Goal: Task Accomplishment & Management: Manage account settings

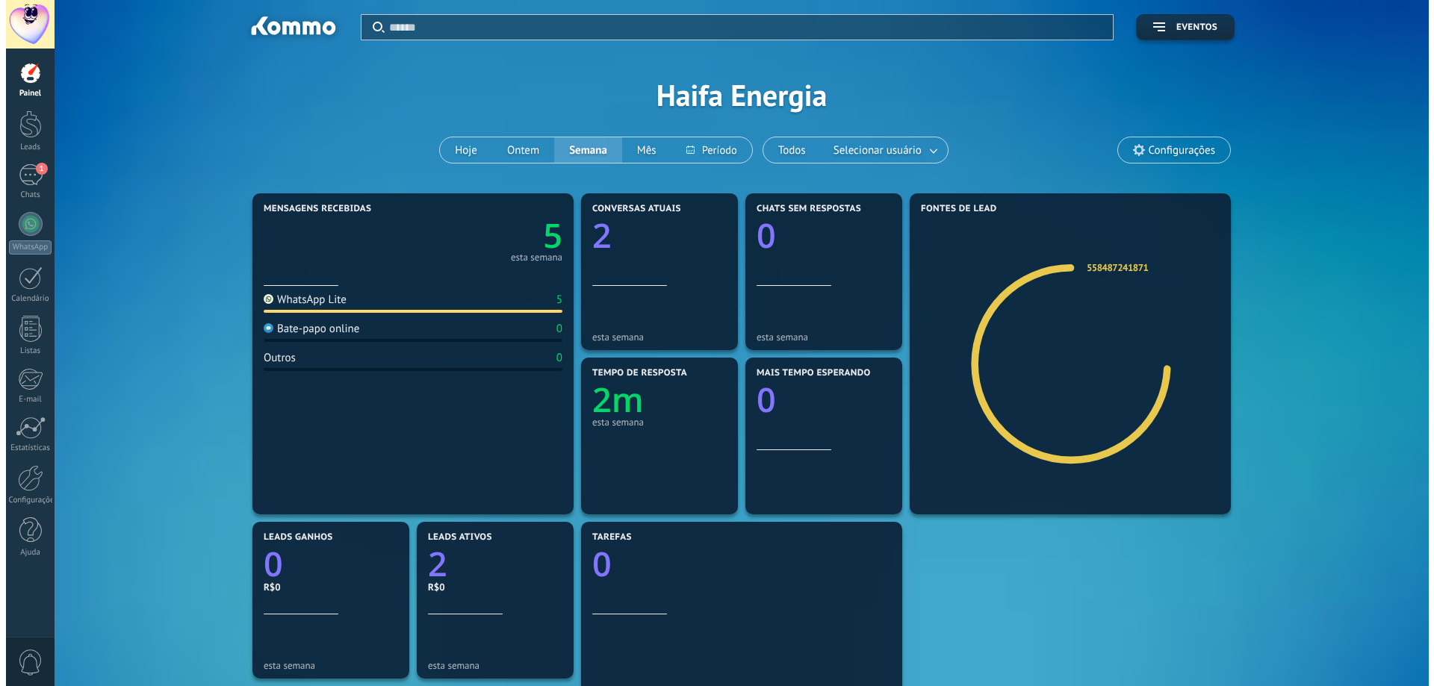
scroll to position [22, 0]
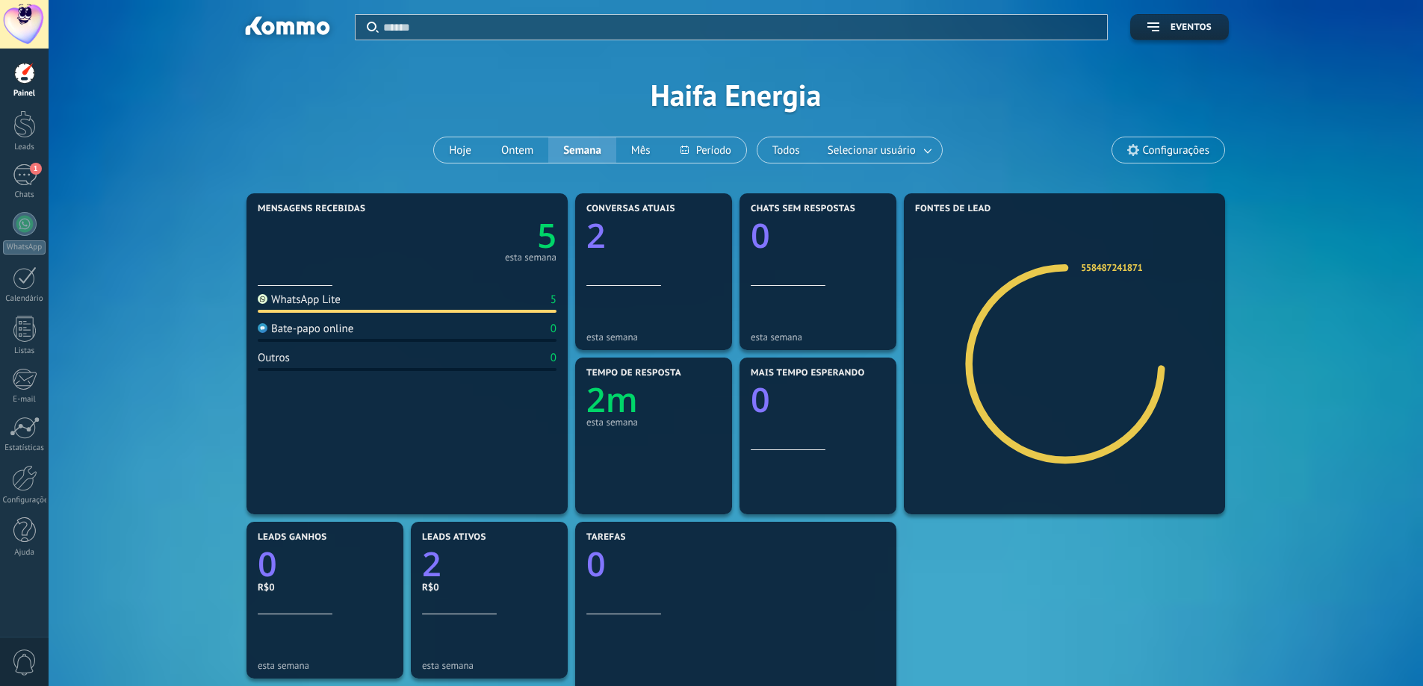
click at [22, 40] on div at bounding box center [24, 24] width 49 height 49
click at [18, 173] on div "1" at bounding box center [25, 175] width 24 height 22
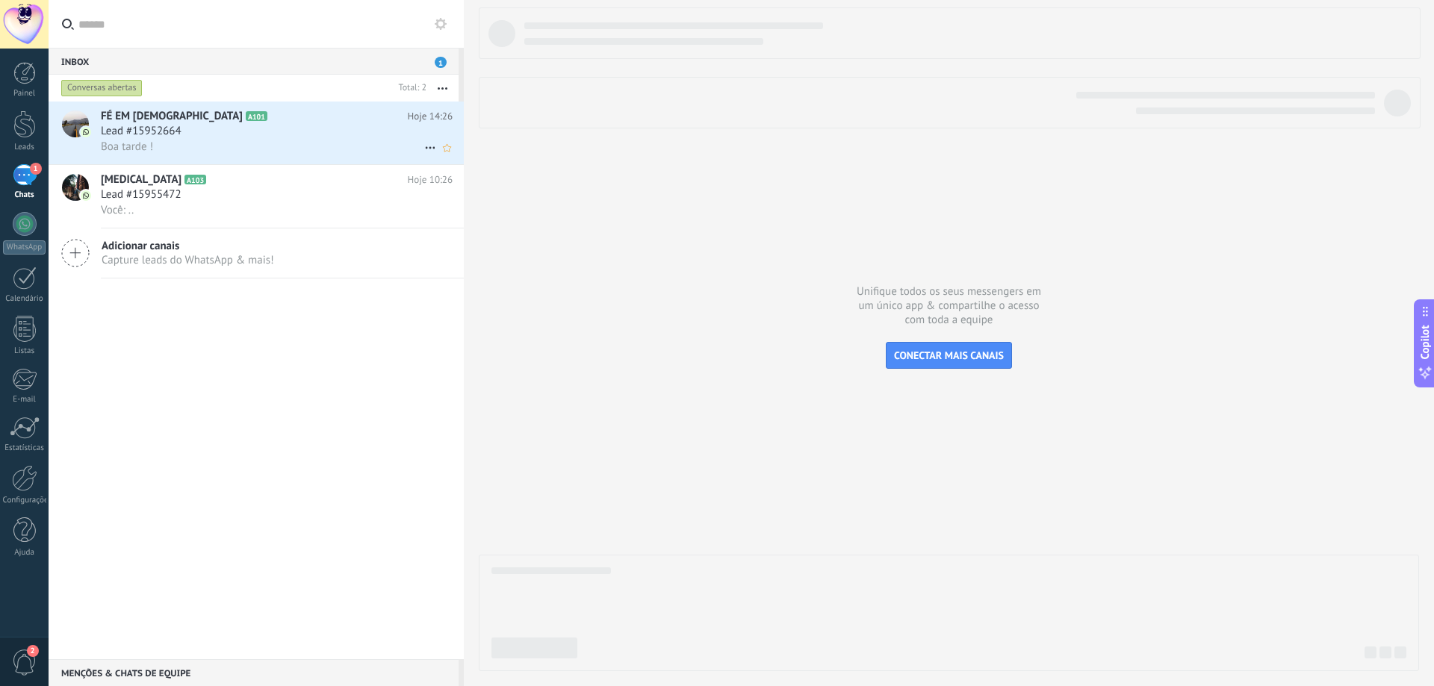
click at [310, 135] on div "Lead #15952664" at bounding box center [277, 131] width 352 height 15
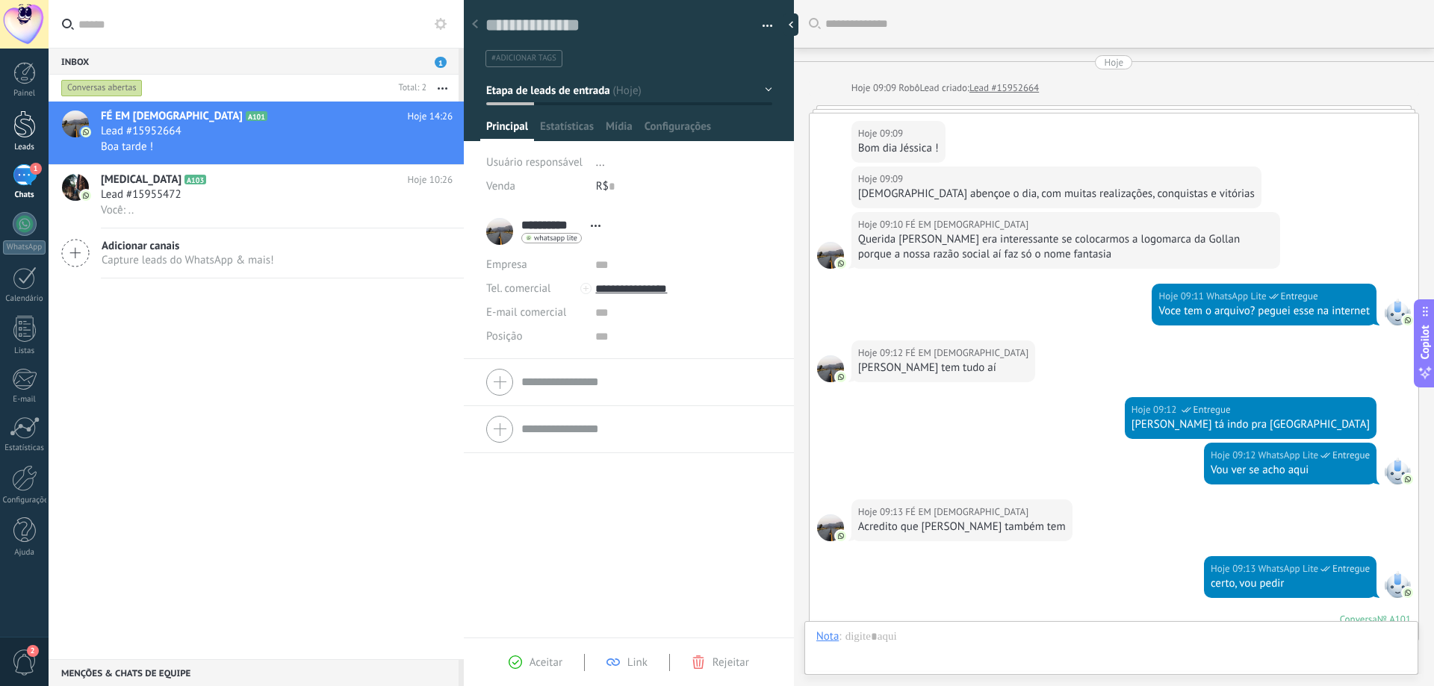
scroll to position [474, 0]
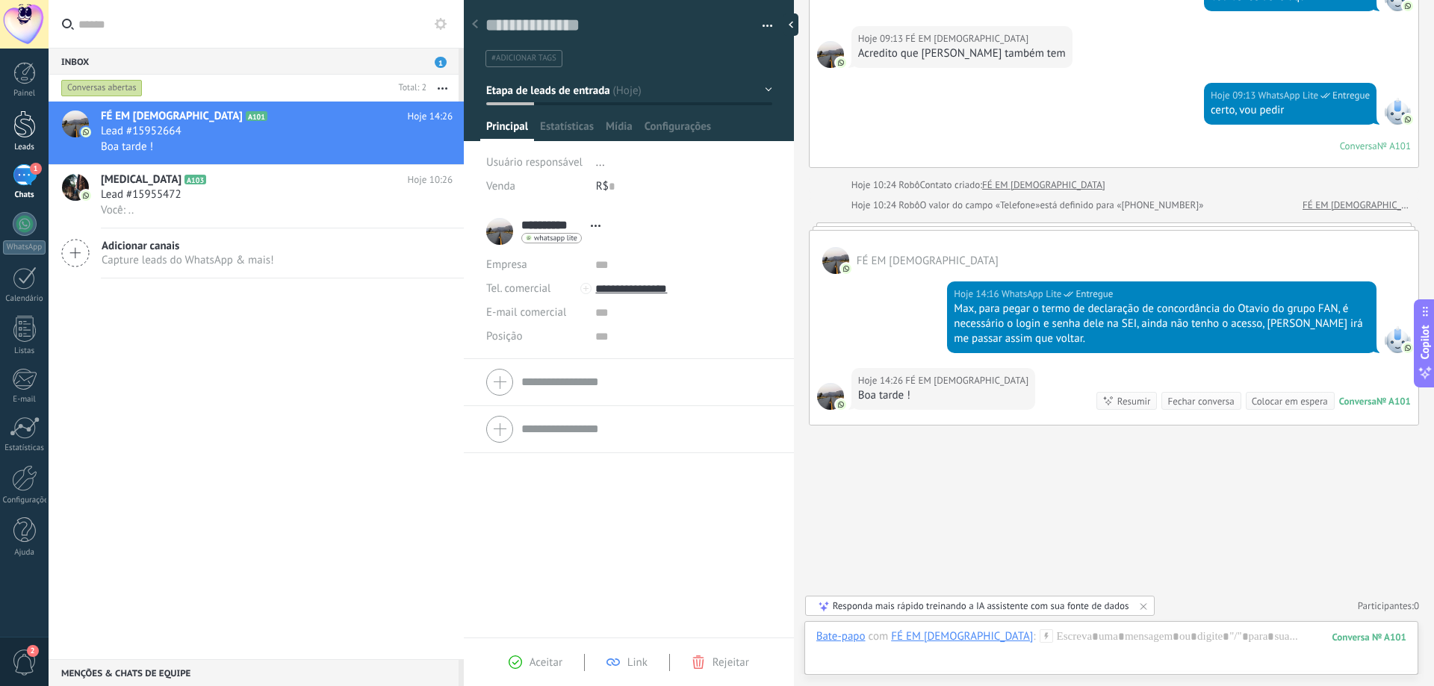
click at [16, 128] on div at bounding box center [24, 125] width 22 height 28
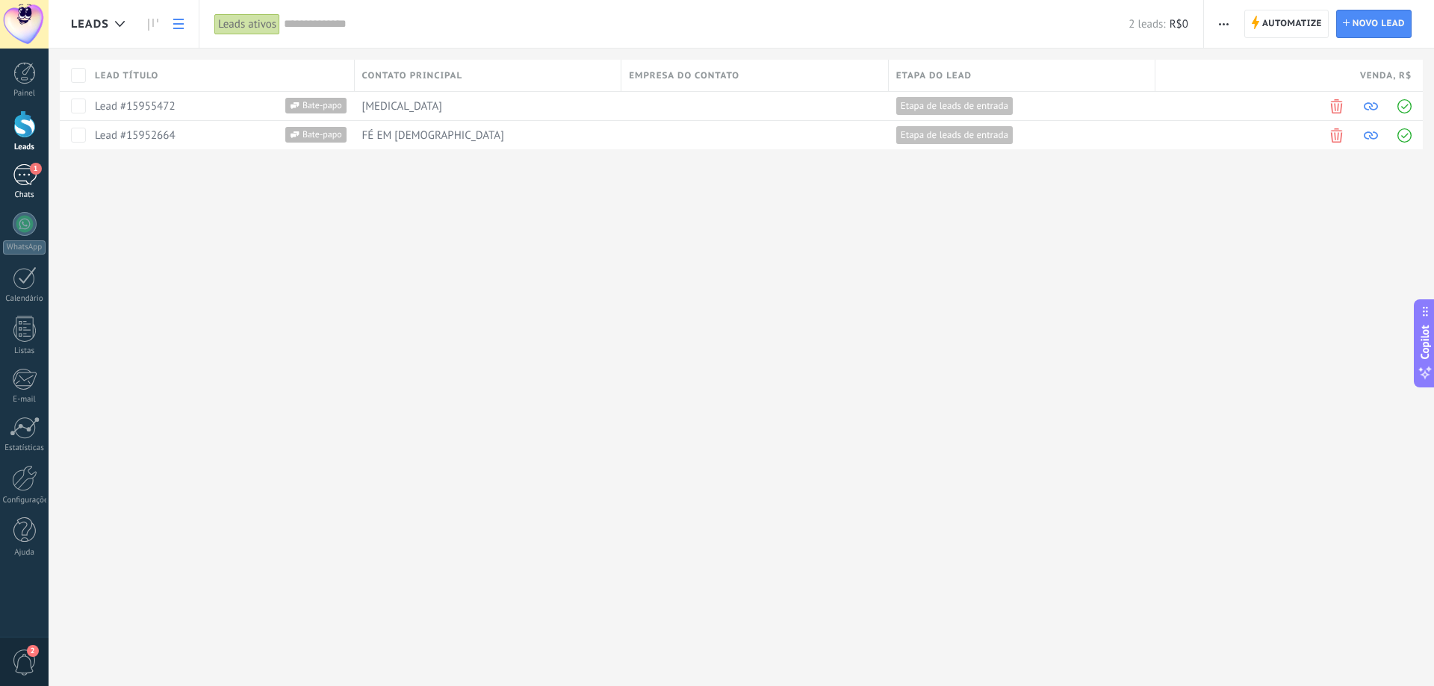
click at [22, 179] on div "1" at bounding box center [25, 175] width 24 height 22
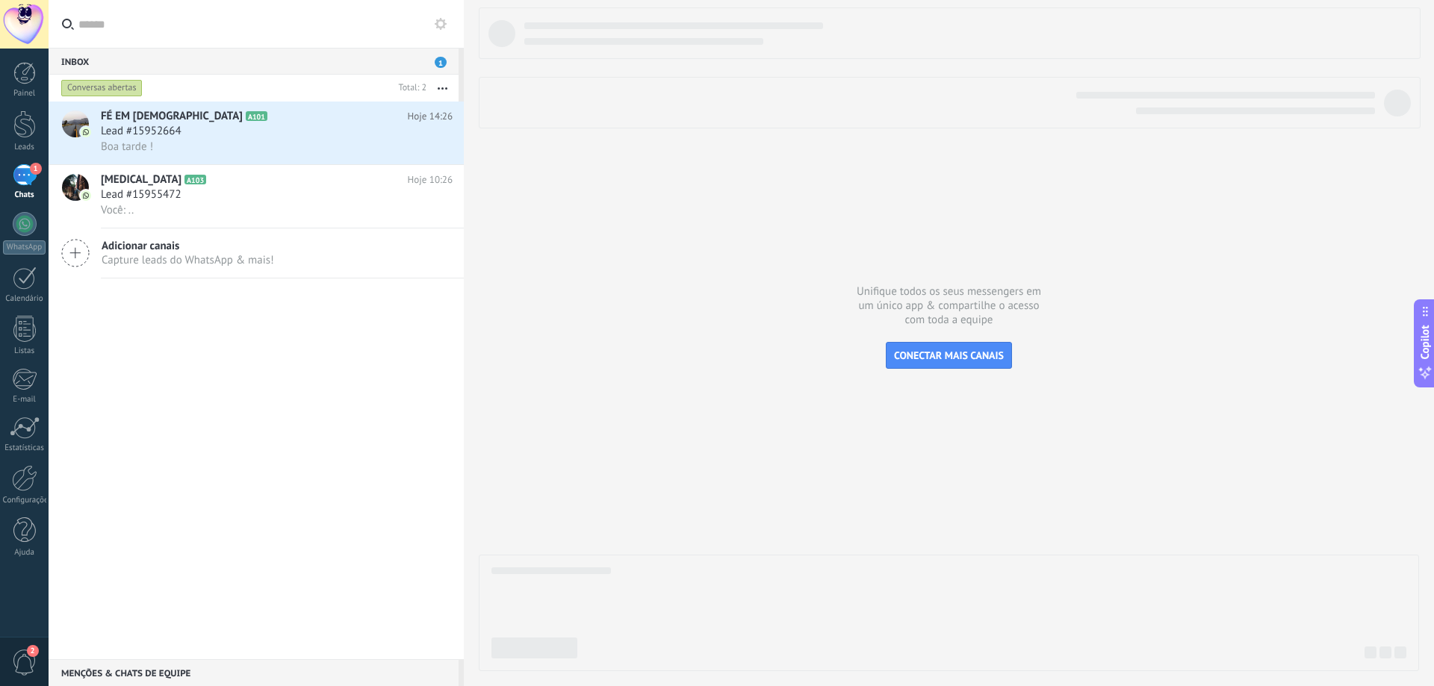
click at [23, 16] on div at bounding box center [24, 24] width 49 height 49
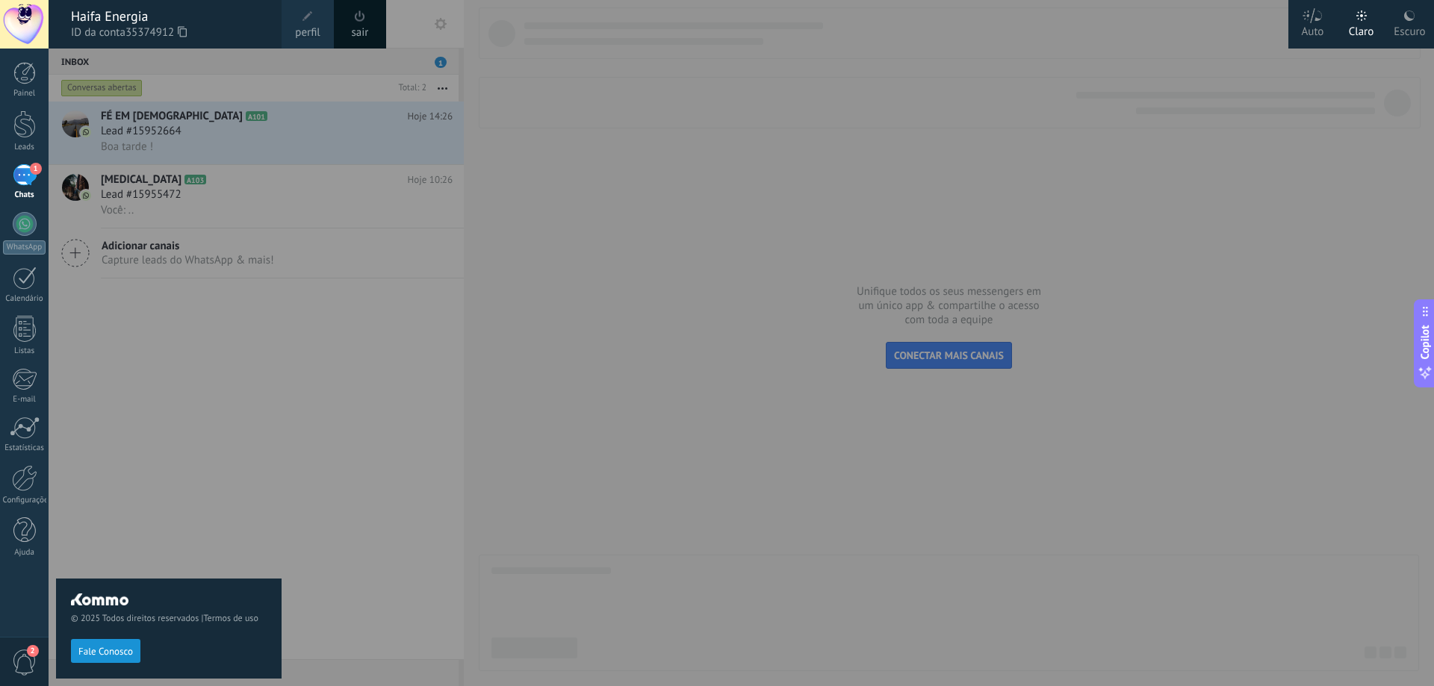
click at [1411, 19] on use at bounding box center [1409, 15] width 10 height 10
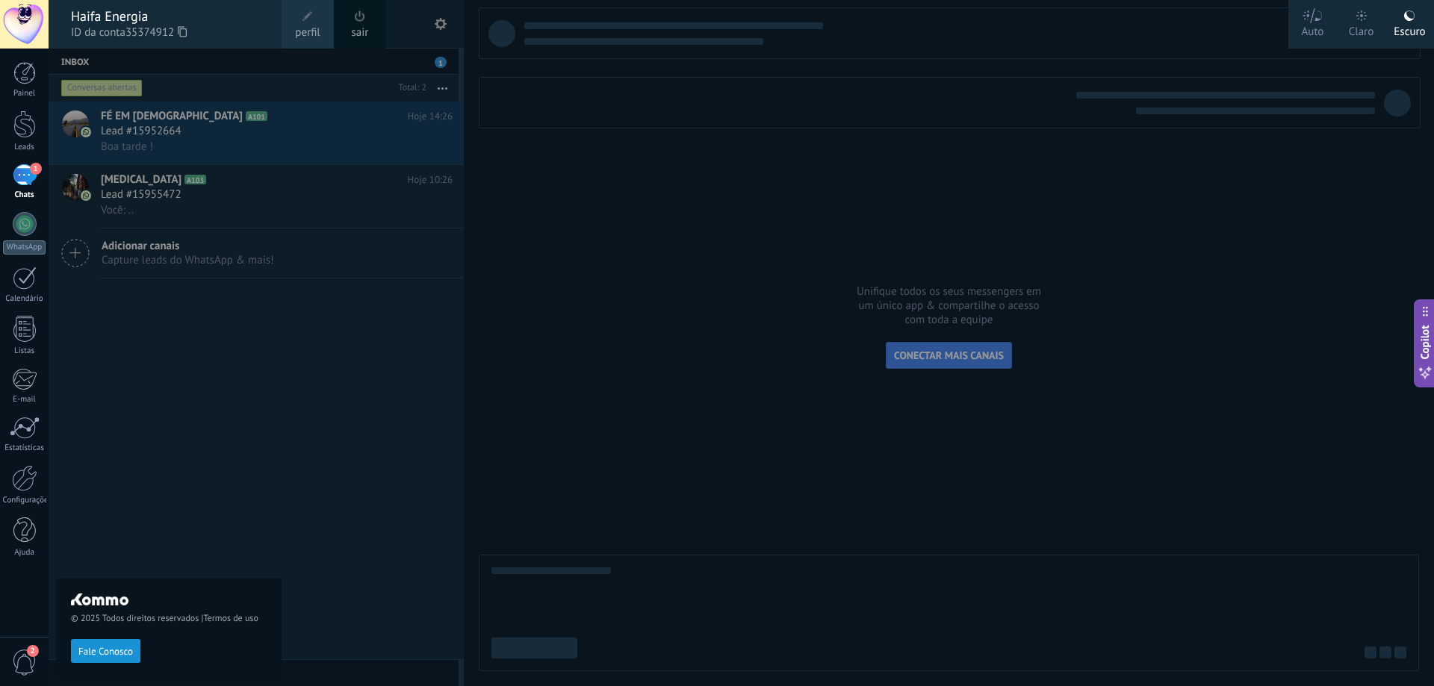
click at [1362, 16] on icon at bounding box center [1362, 15] width 10 height 10
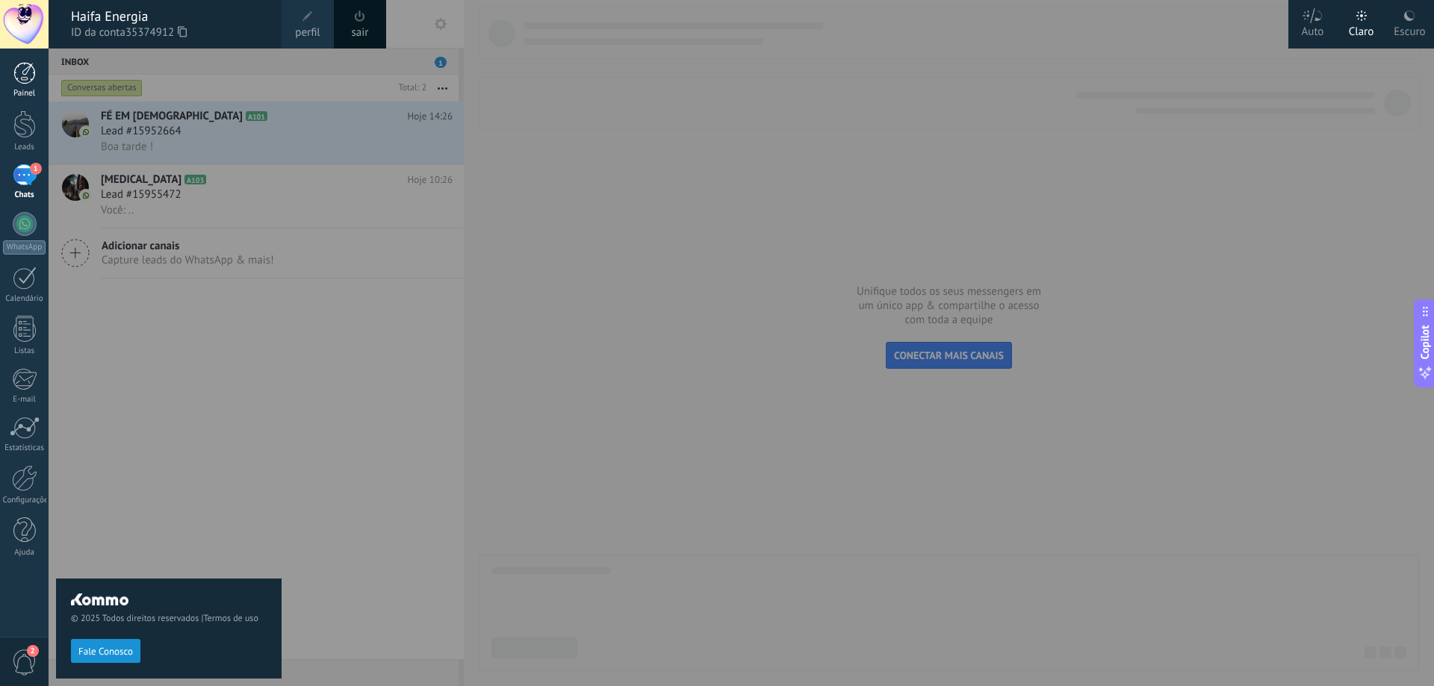
click at [22, 75] on div at bounding box center [24, 73] width 22 height 22
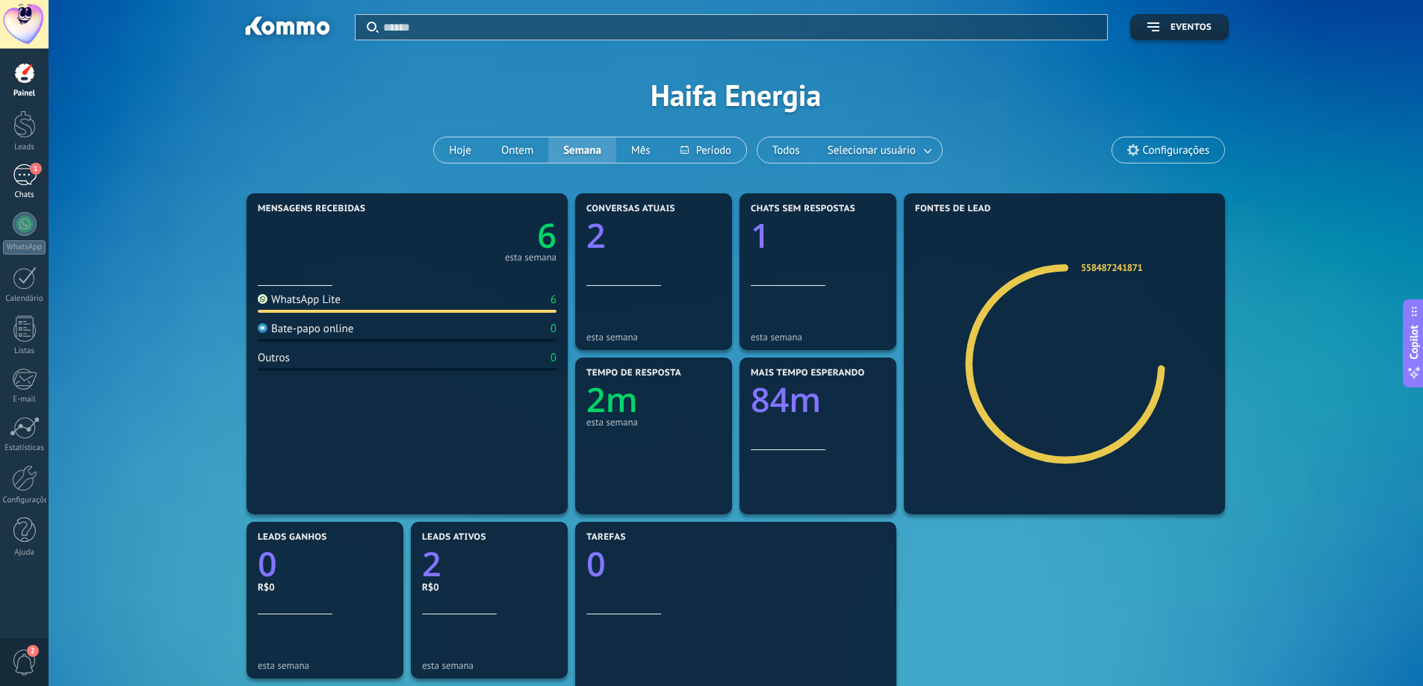
click at [28, 179] on div "1" at bounding box center [25, 175] width 24 height 22
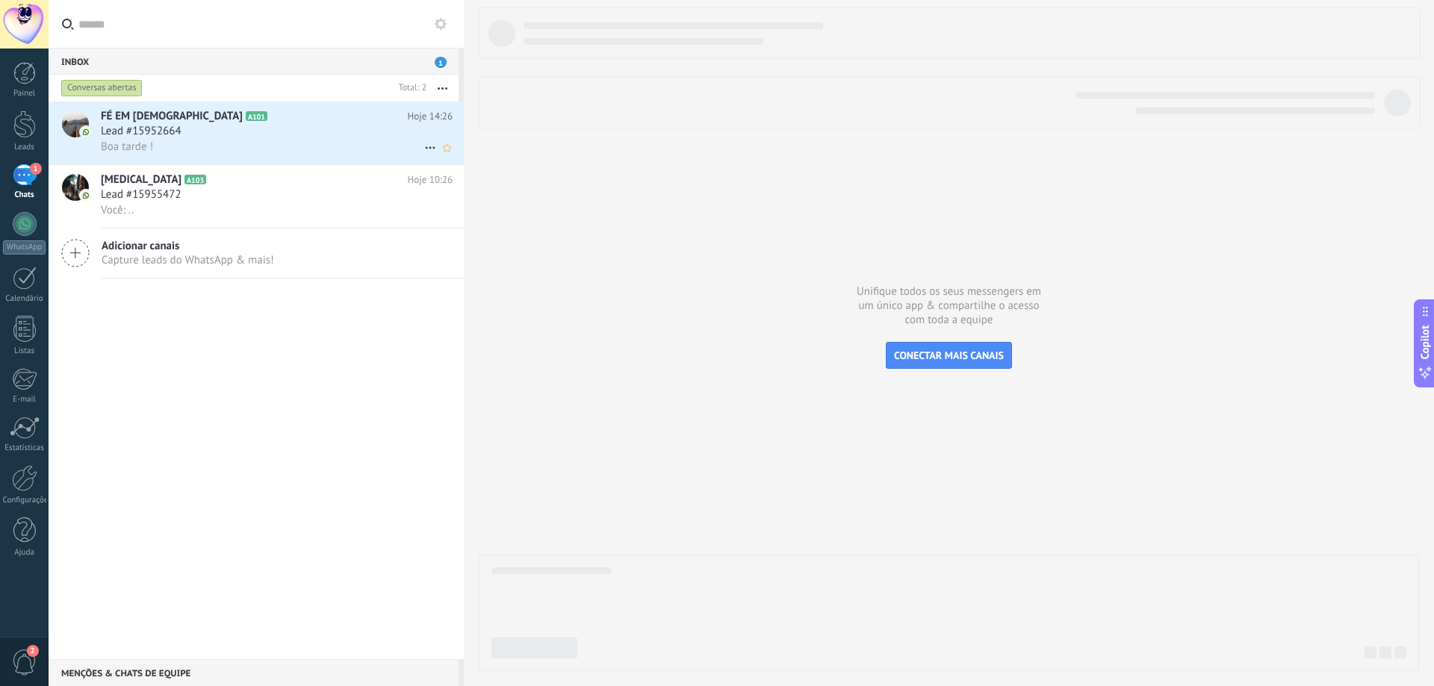
click at [201, 132] on div "Lead #15952664" at bounding box center [277, 131] width 352 height 15
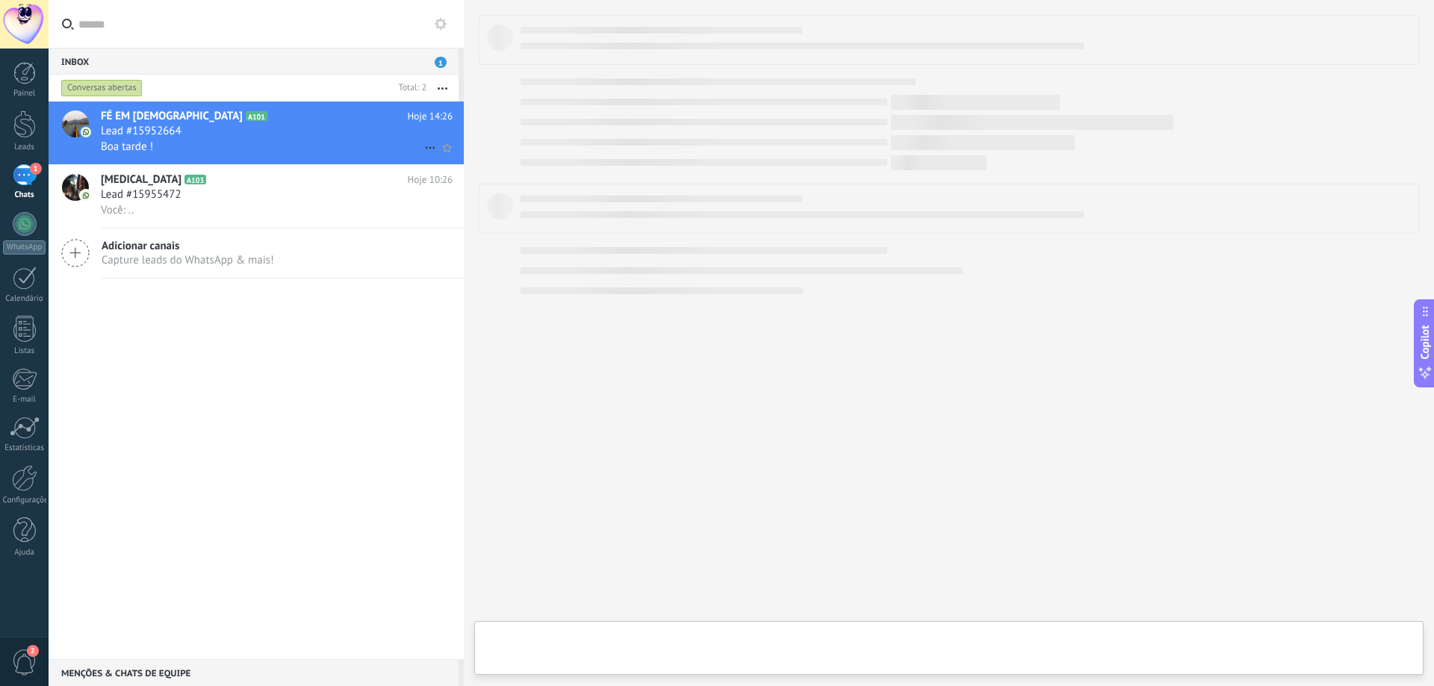
type textarea "**********"
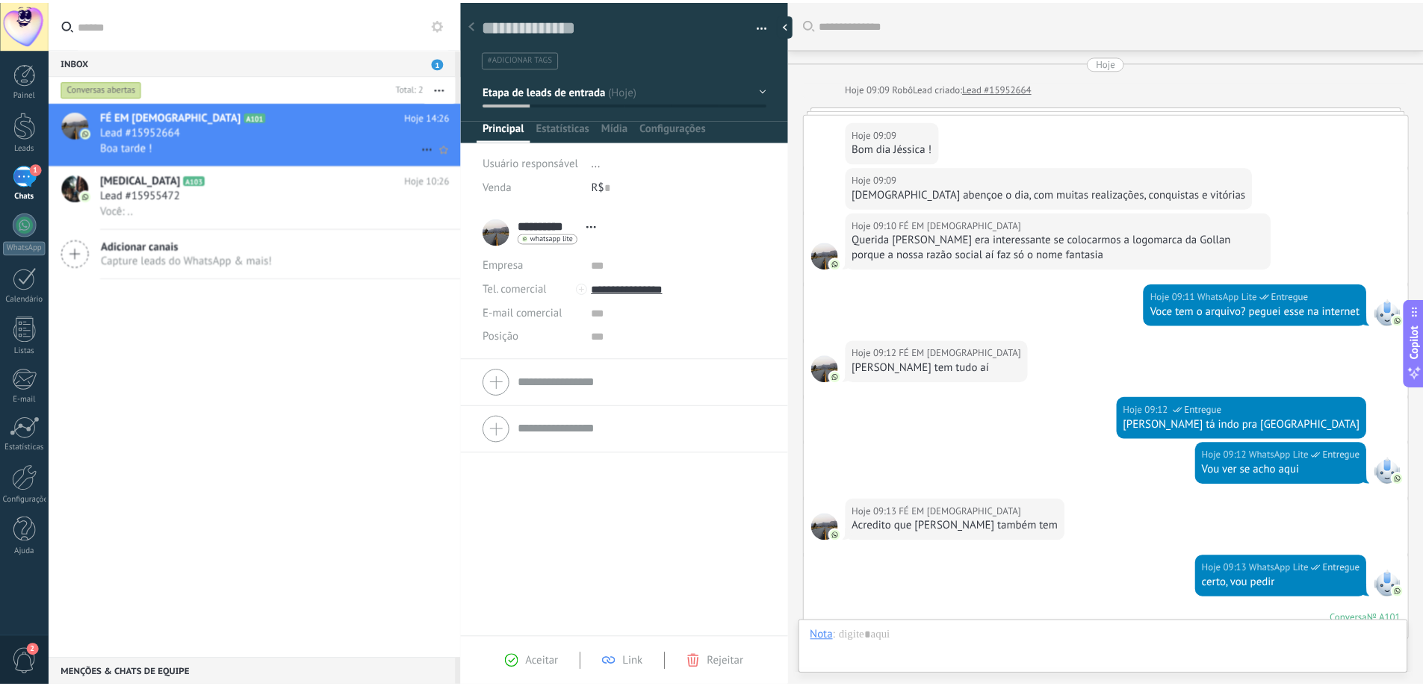
scroll to position [474, 0]
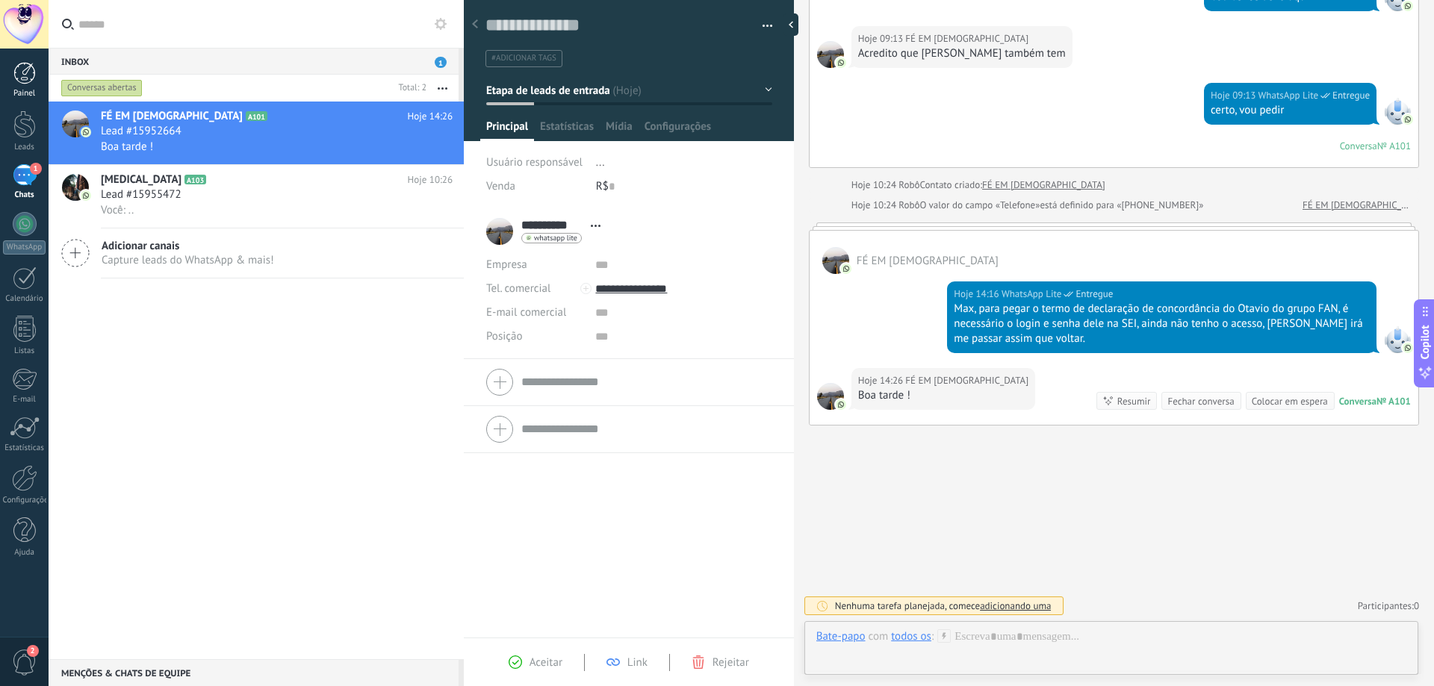
click at [25, 81] on div at bounding box center [24, 73] width 22 height 22
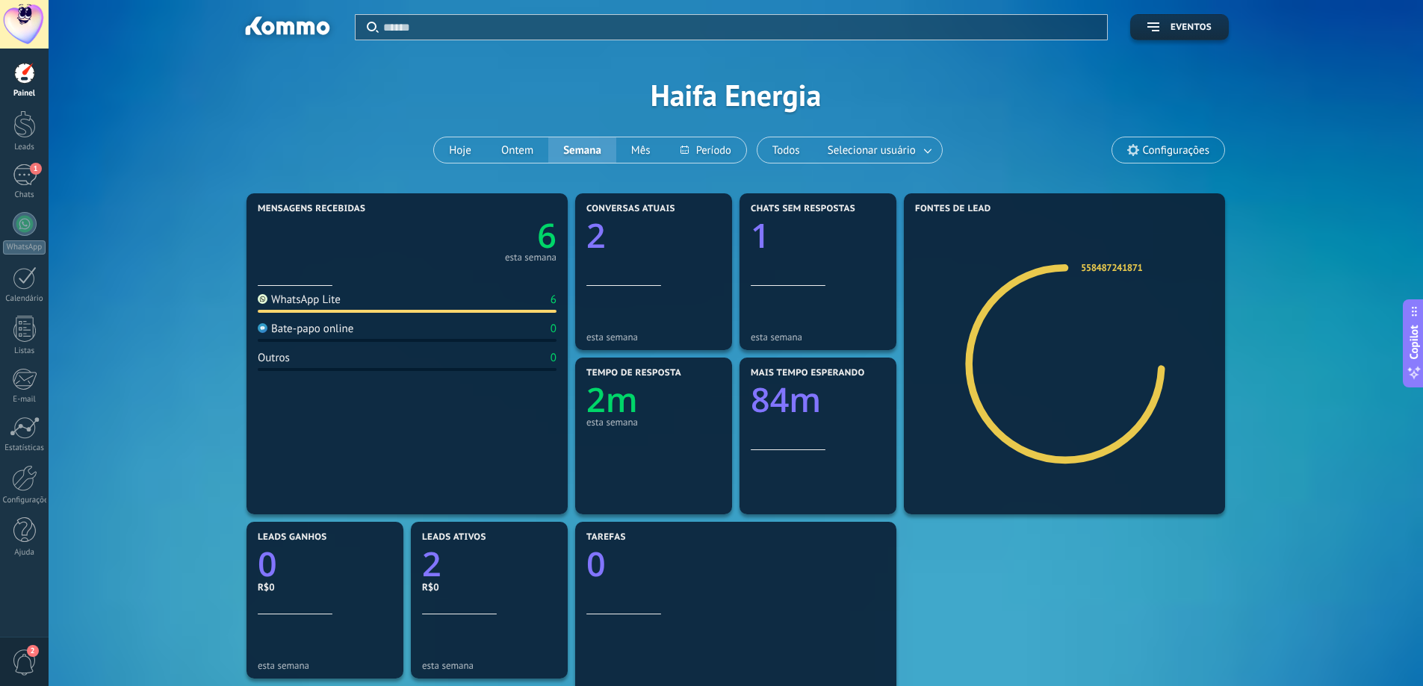
scroll to position [371, 0]
